Goal: Transaction & Acquisition: Purchase product/service

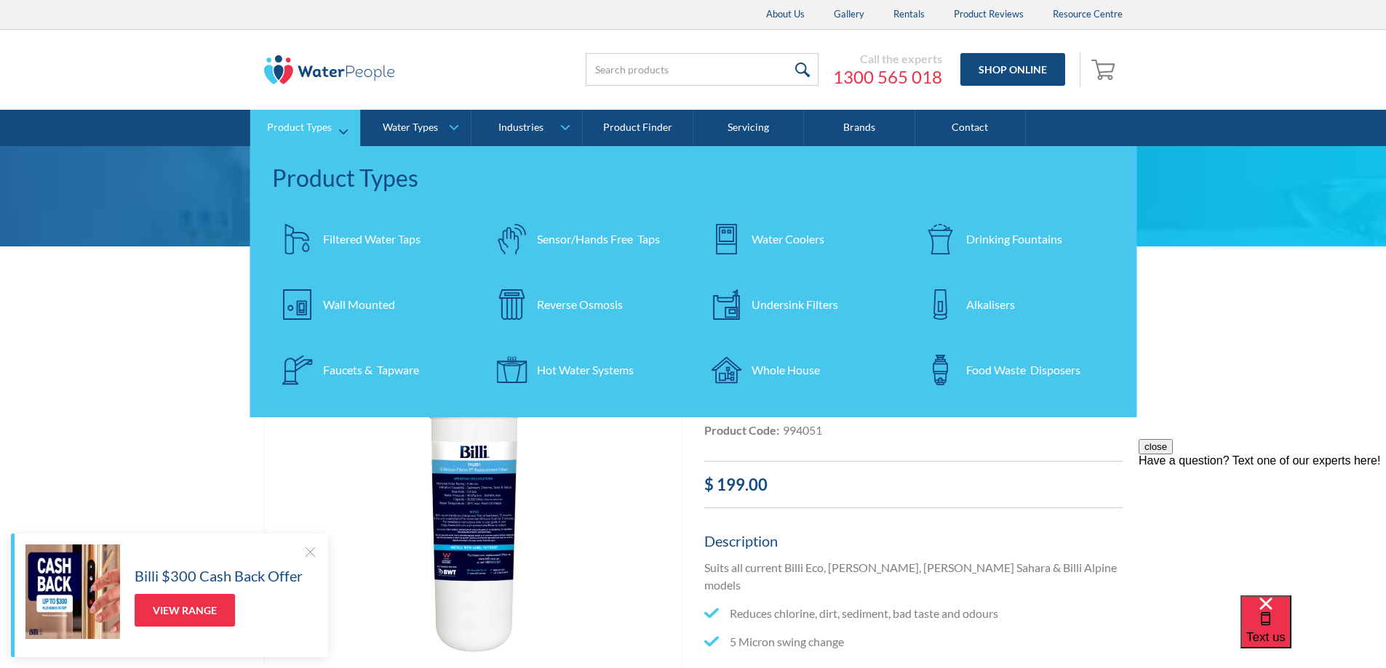
click at [978, 240] on div "Drinking Fountains" at bounding box center [1014, 239] width 96 height 17
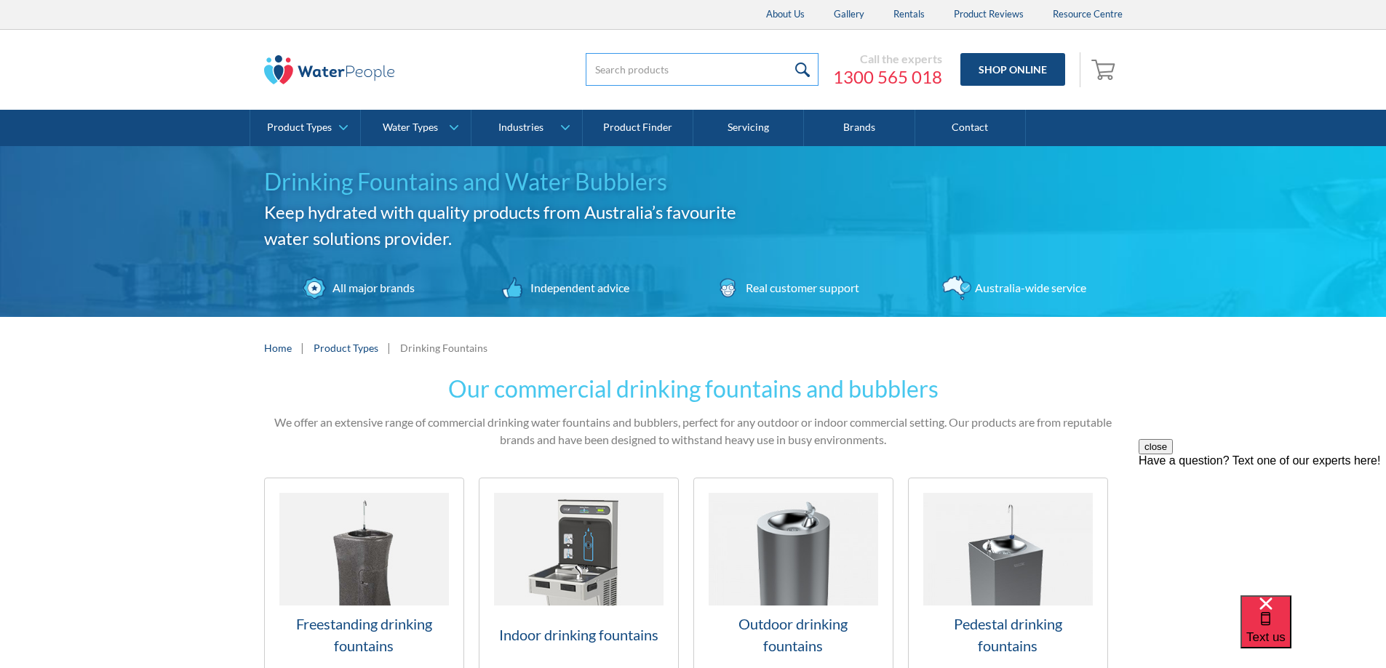
click at [766, 67] on input "search" at bounding box center [702, 69] width 233 height 33
type input "Robust"
click at [787, 53] on input "submit" at bounding box center [802, 69] width 31 height 33
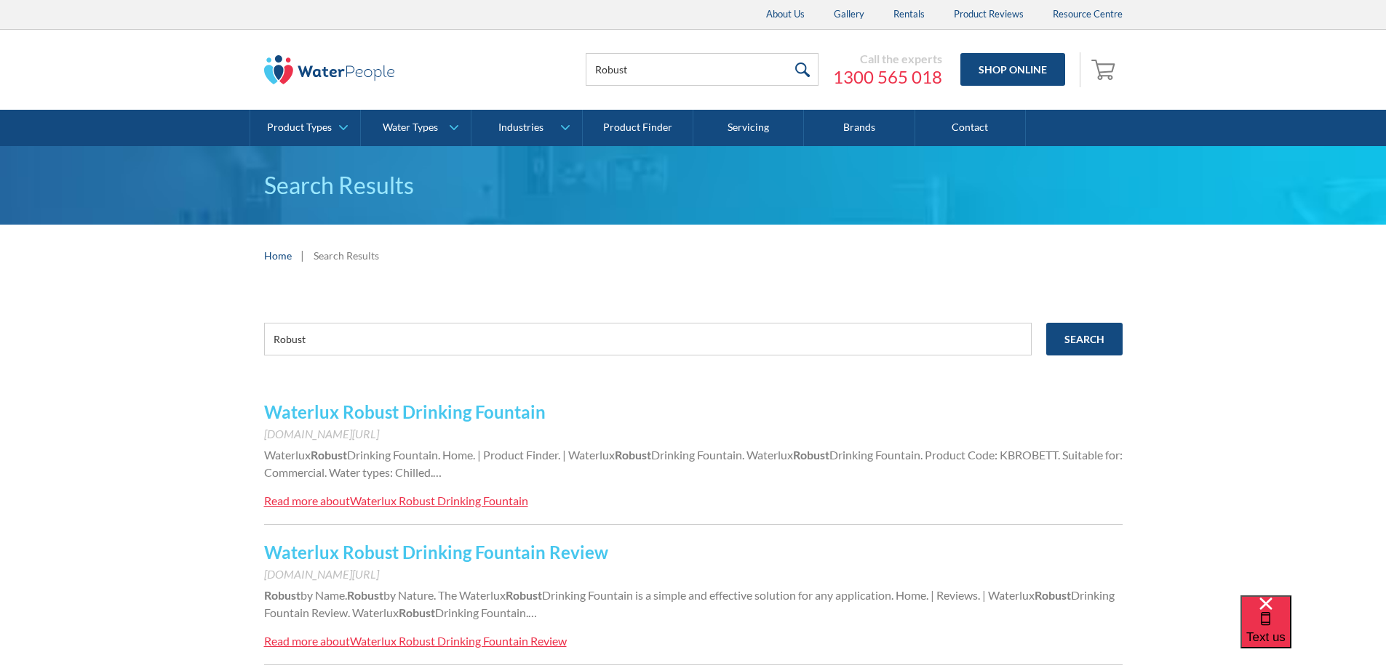
click at [419, 418] on link "Waterlux Robust Drinking Fountain" at bounding box center [404, 412] width 281 height 21
